Goal: Navigation & Orientation: Understand site structure

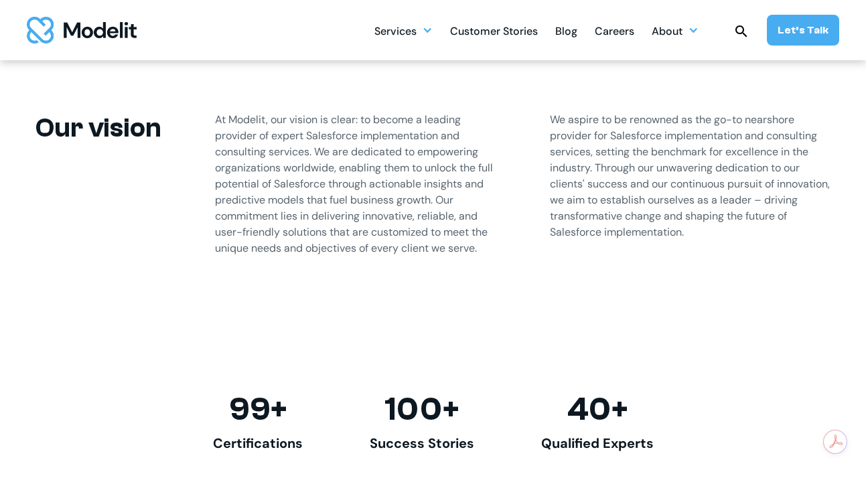
scroll to position [872, 0]
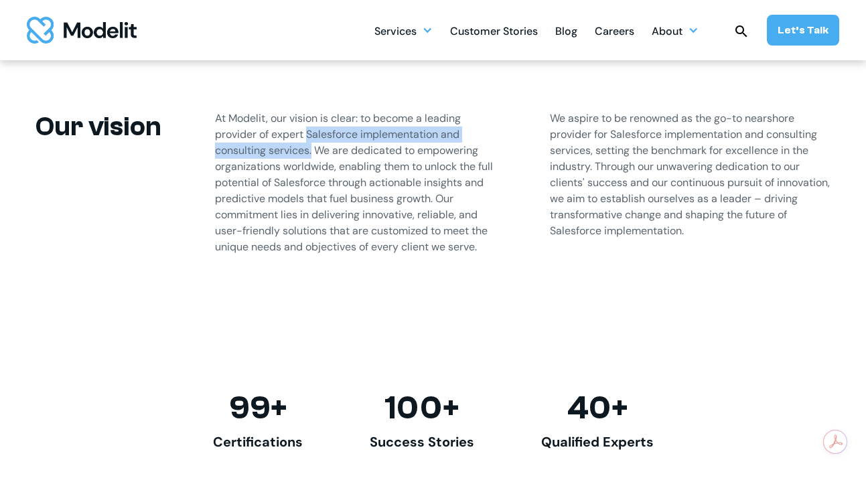
drag, startPoint x: 307, startPoint y: 134, endPoint x: 312, endPoint y: 151, distance: 17.4
click at [312, 151] on p "At Modelit, our vision is clear: to become a leading provider of expert Salesfo…" at bounding box center [355, 183] width 281 height 145
copy p "Salesforce implementation and consulting services."
click at [683, 31] on div "About" at bounding box center [667, 32] width 31 height 26
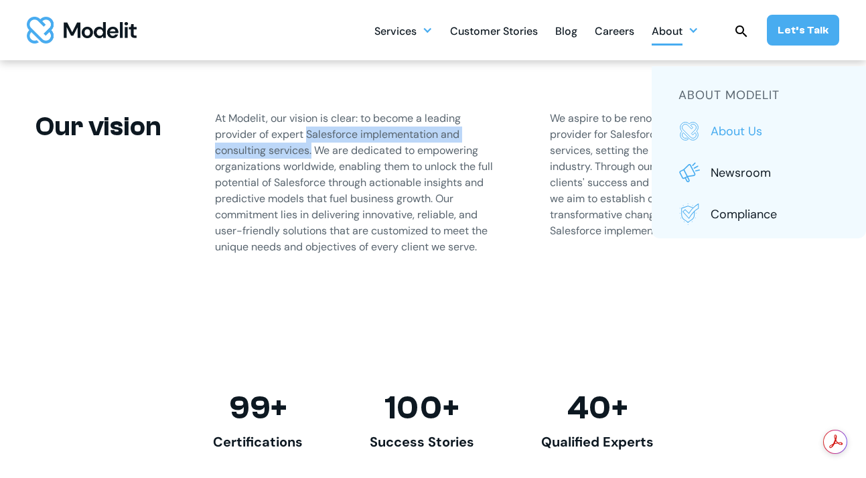
click at [748, 135] on p "About us" at bounding box center [775, 131] width 129 height 17
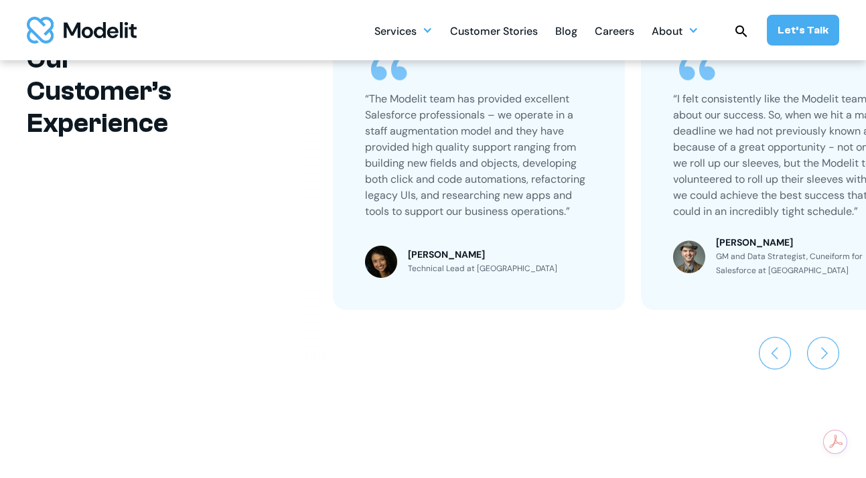
scroll to position [3036, 0]
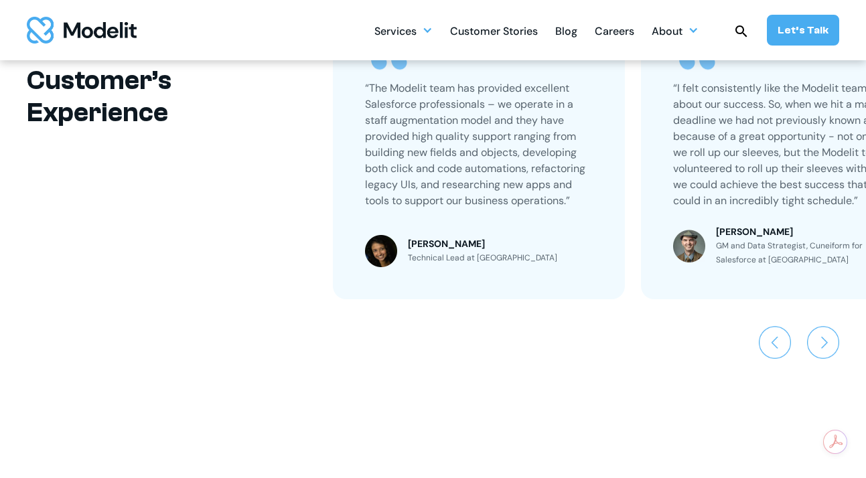
click at [113, 29] on img "home" at bounding box center [82, 30] width 110 height 27
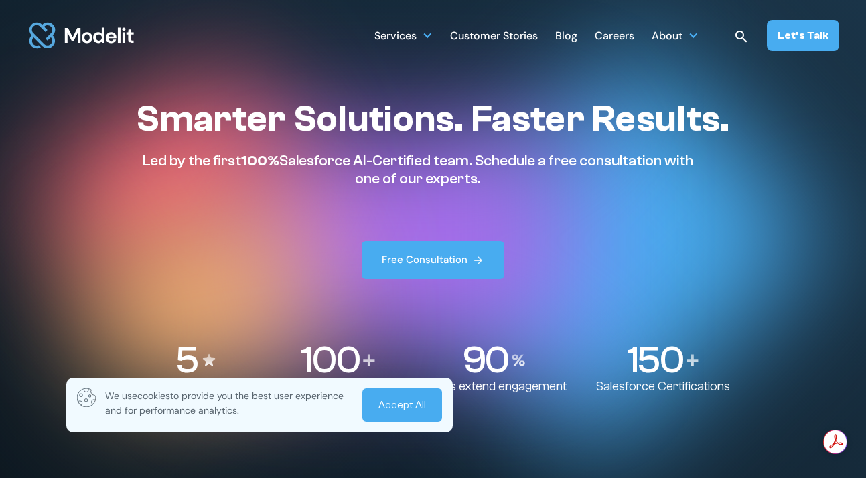
click at [641, 201] on div "Smarter Solutions. Faster Results. Led by the first 100% Salesforce AI-Certifie…" at bounding box center [433, 188] width 594 height 182
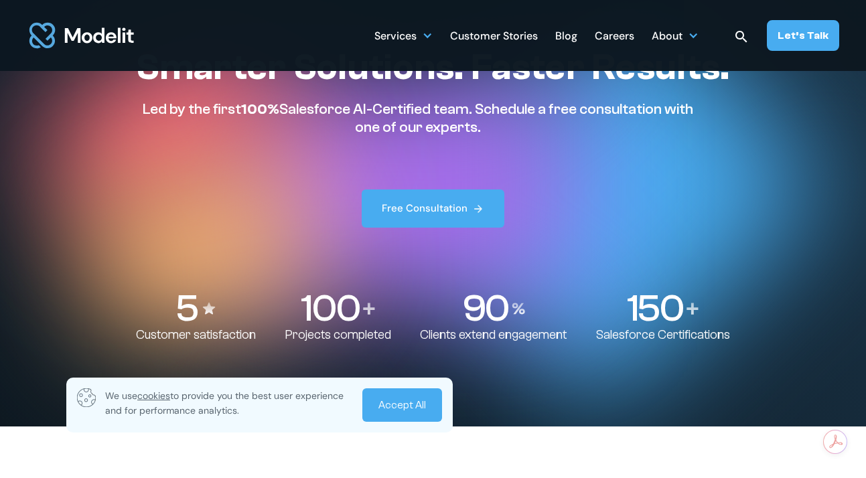
scroll to position [54, 0]
